Goal: Navigation & Orientation: Understand site structure

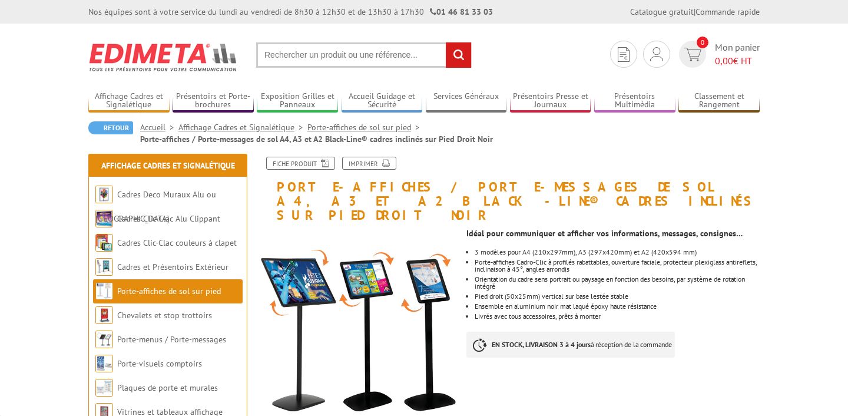
scroll to position [22, 0]
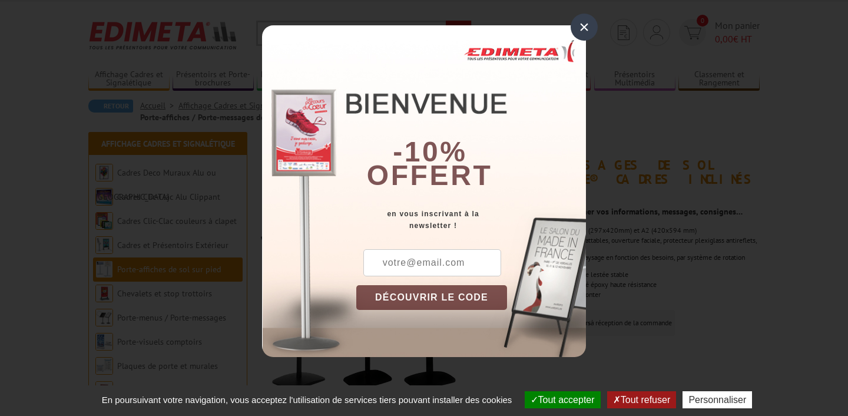
click at [587, 35] on div "×" at bounding box center [583, 27] width 27 height 27
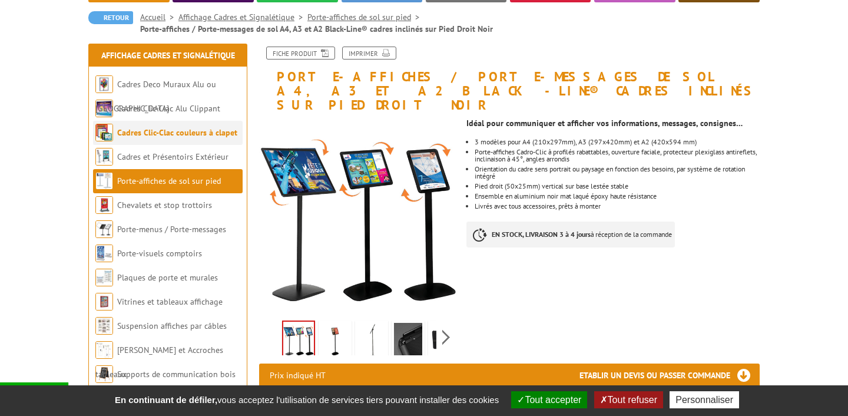
scroll to position [84, 0]
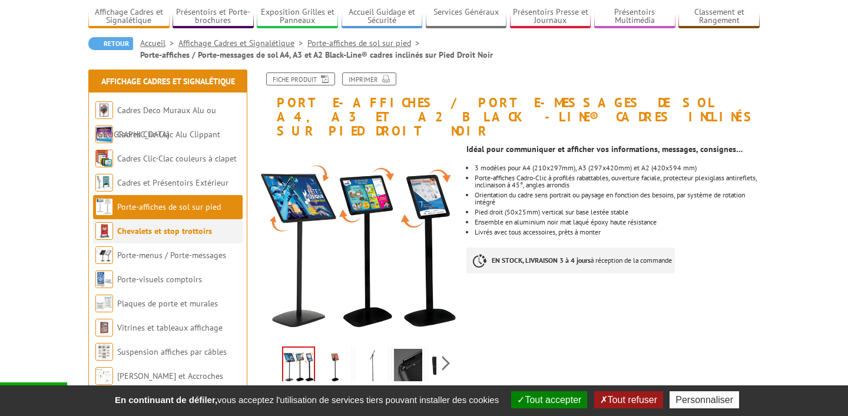
click at [162, 233] on link "Chevalets et stop trottoirs" at bounding box center [164, 230] width 95 height 11
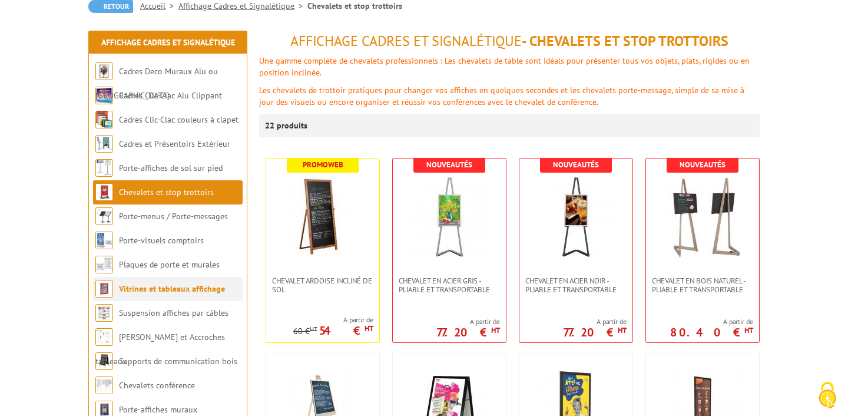
scroll to position [123, 0]
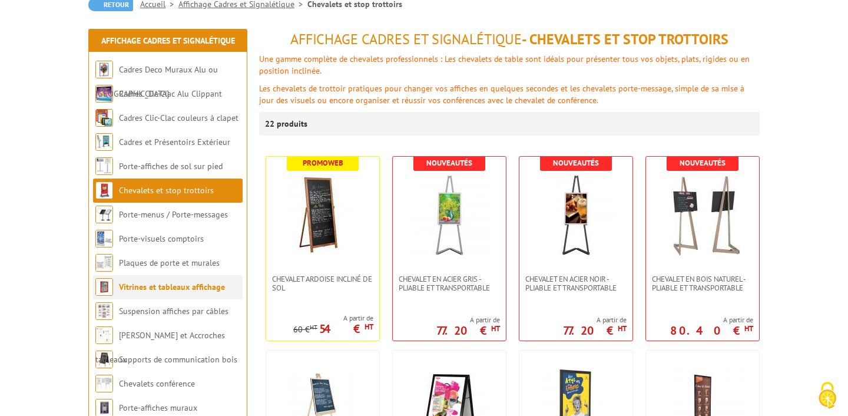
click at [157, 296] on li "Vitrines et tableaux affichage" at bounding box center [168, 287] width 150 height 24
click at [145, 288] on link "Vitrines et tableaux affichage" at bounding box center [172, 286] width 106 height 11
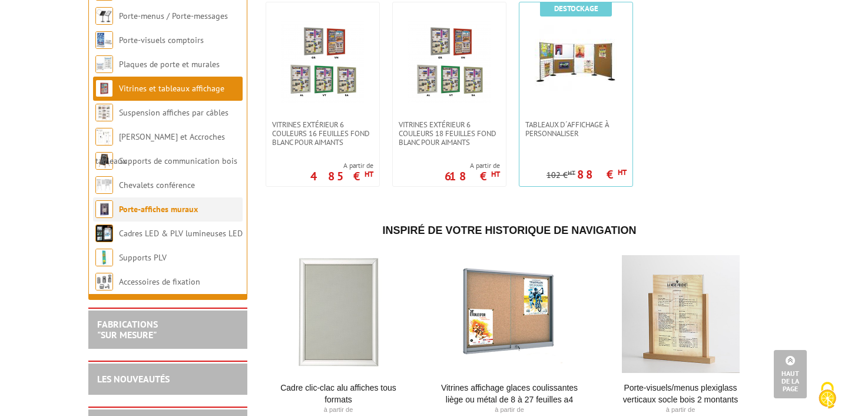
scroll to position [1220, 0]
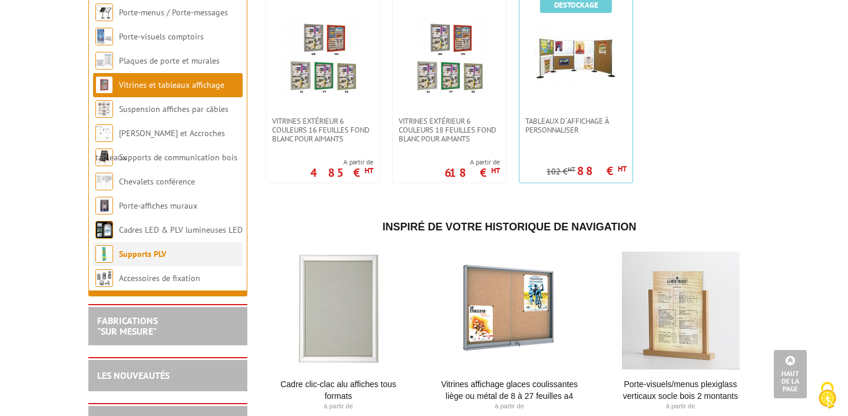
click at [150, 259] on link "Supports PLV" at bounding box center [142, 253] width 47 height 11
